Goal: Communication & Community: Answer question/provide support

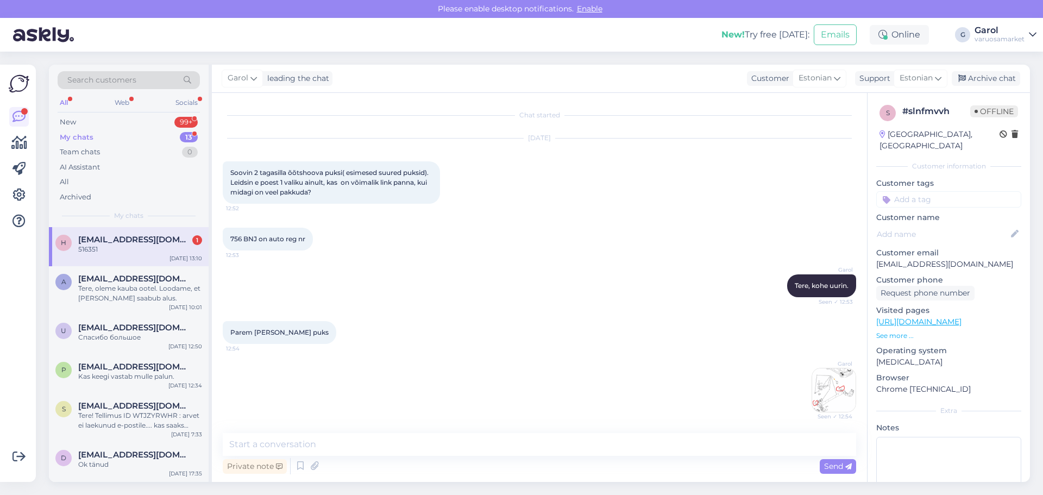
scroll to position [1061, 0]
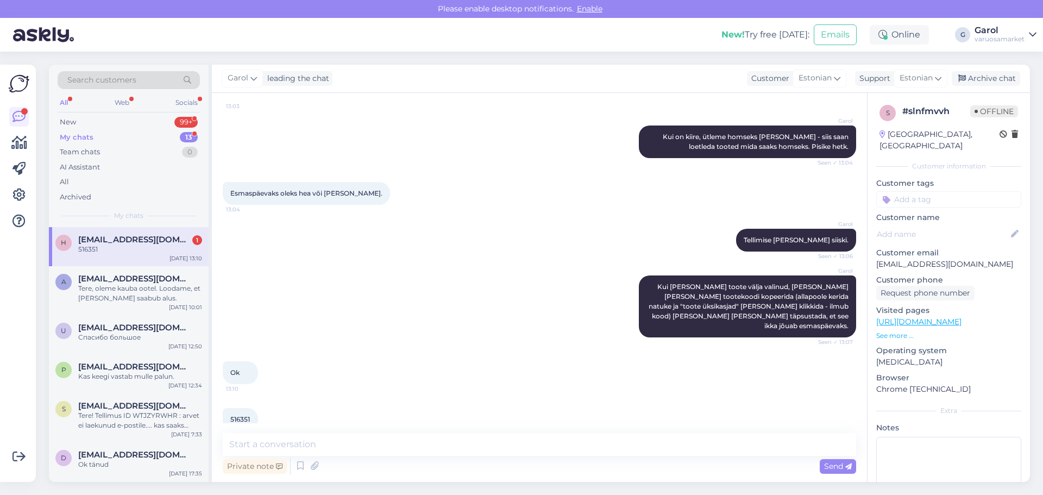
click at [242, 415] on span "516351" at bounding box center [240, 419] width 20 height 8
copy div "516351 15:49"
click at [449, 443] on textarea at bounding box center [539, 444] width 633 height 23
type textarea "Homseks tellitav"
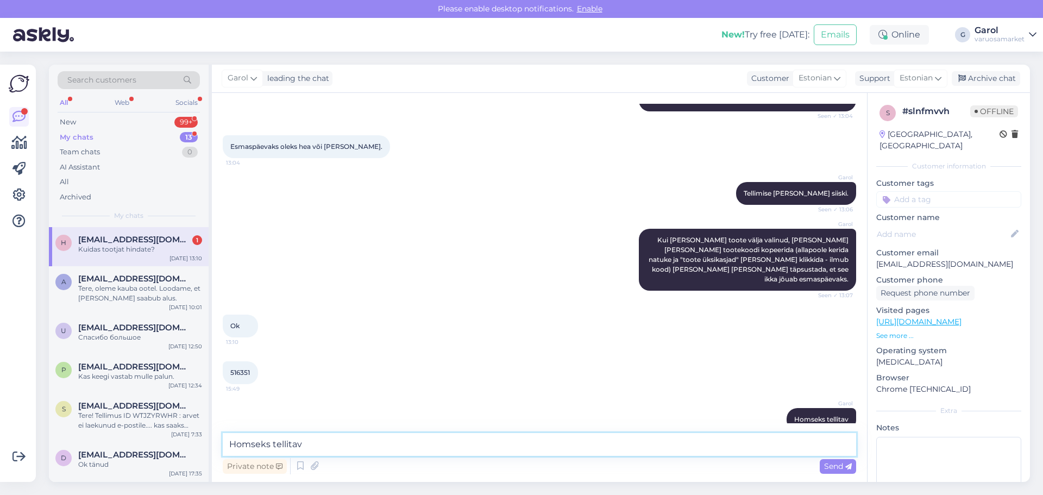
scroll to position [1154, 0]
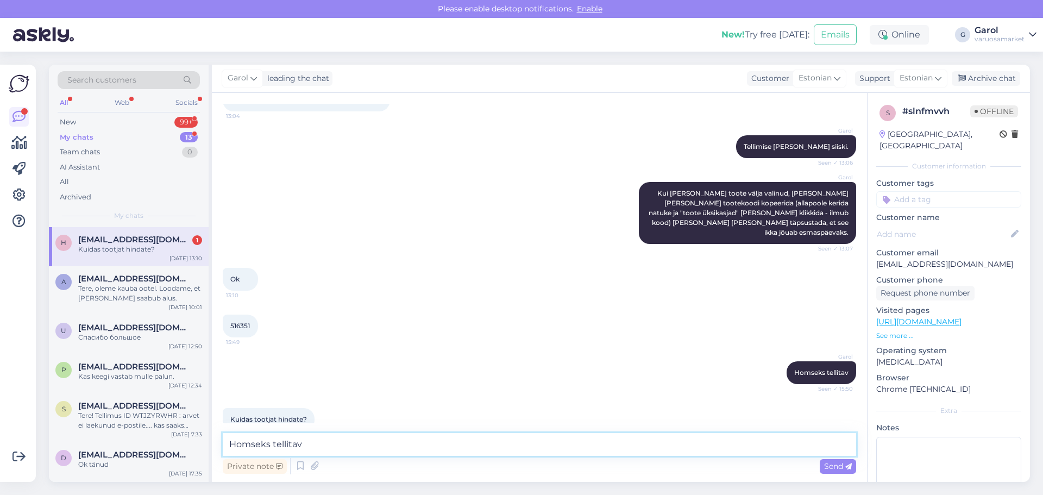
click at [350, 446] on textarea "Homseks tellitav" at bounding box center [539, 444] width 633 height 23
click at [407, 444] on textarea "Homseks tellitav" at bounding box center [539, 444] width 633 height 23
type textarea "Minusilmis hea kvaliteediga keskpärane toode. Ei ole aastate jooksul probleeme …"
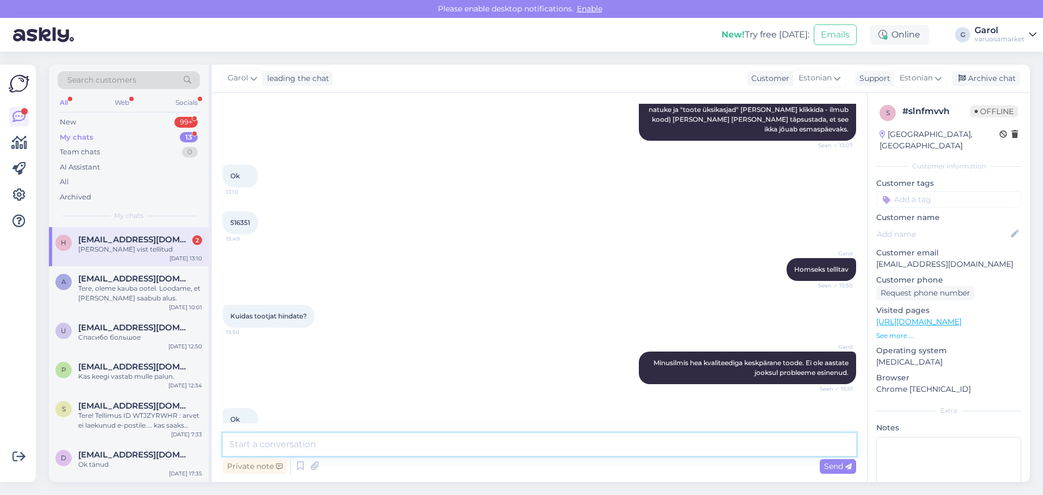
scroll to position [1304, 0]
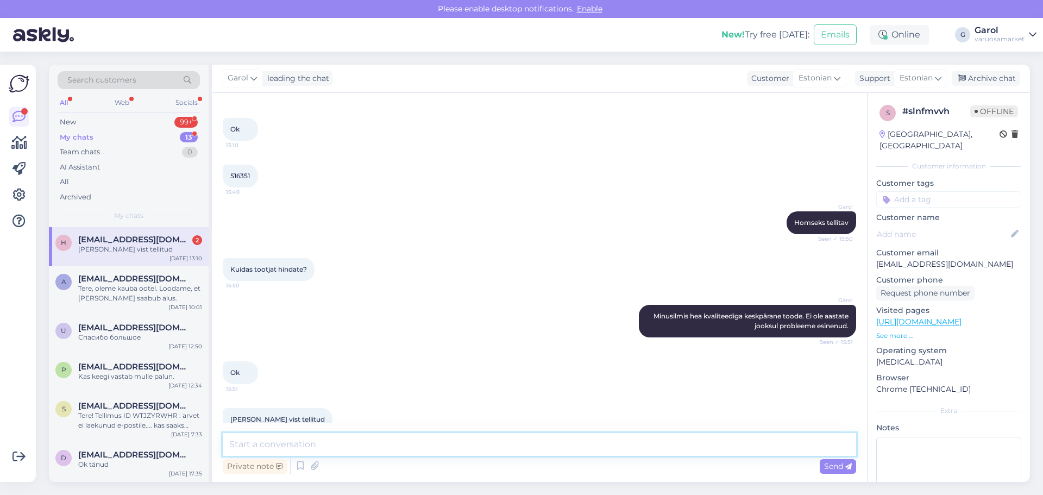
click at [309, 440] on textarea at bounding box center [539, 444] width 633 height 23
type textarea "Näen, kinnitan kohe tellimuse ära. :)"
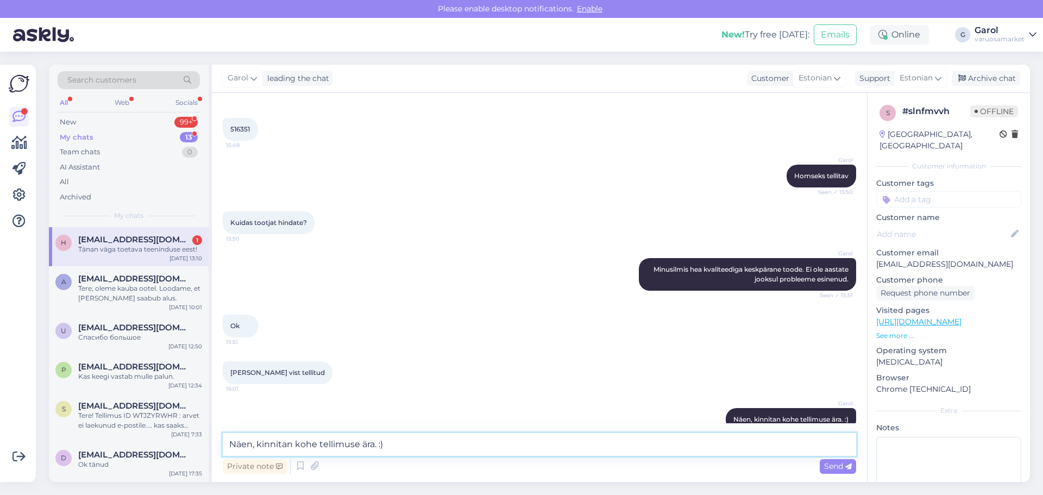
scroll to position [1397, 0]
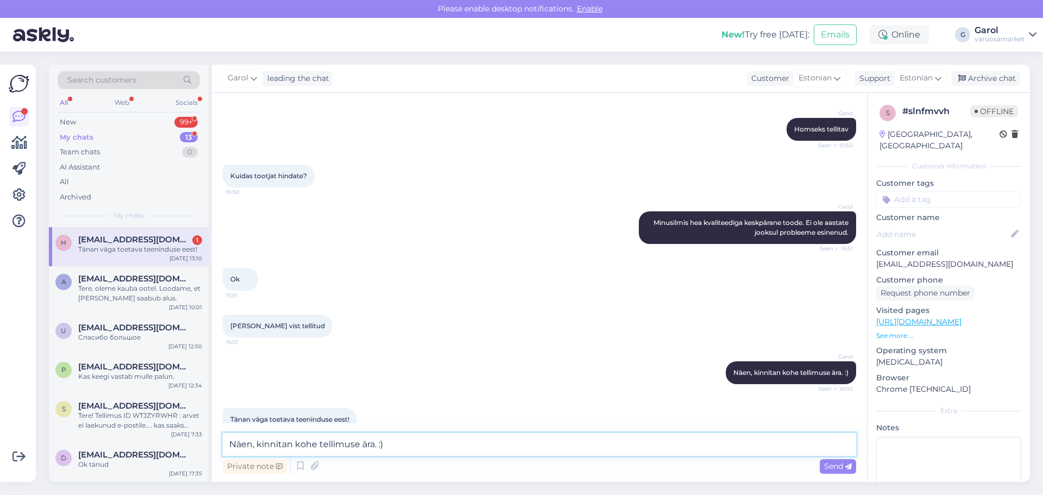
click at [384, 446] on textarea "Näen, kinnitan kohe tellimuse ära. :)" at bounding box center [539, 444] width 633 height 23
type textarea "Aga palun! Kena päeva jätku! :)"
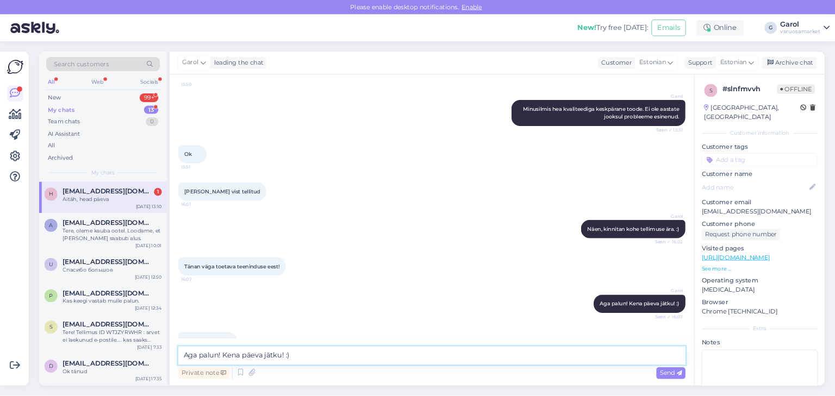
scroll to position [1491, 0]
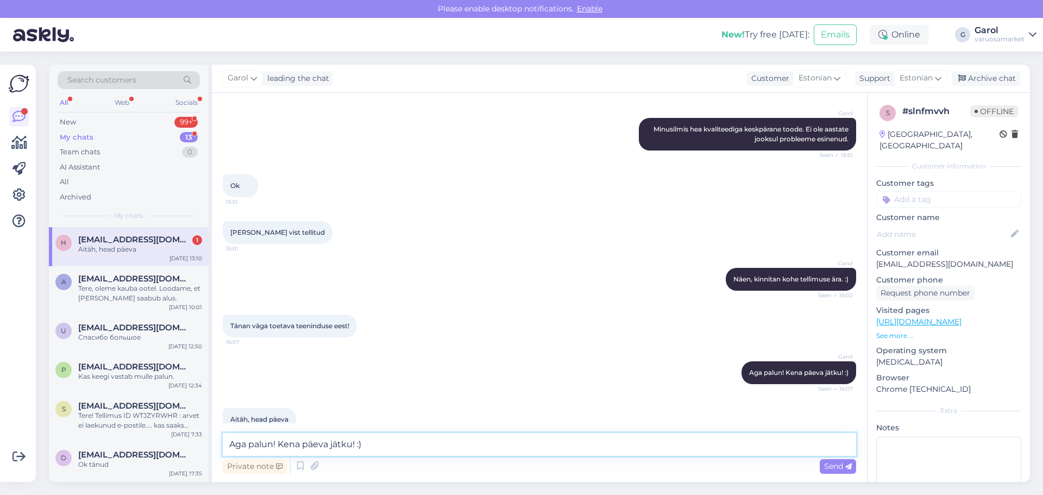
click at [426, 446] on textarea "Aga palun! Kena päeva jätku! :)" at bounding box center [539, 444] width 633 height 23
